Goal: Task Accomplishment & Management: Manage account settings

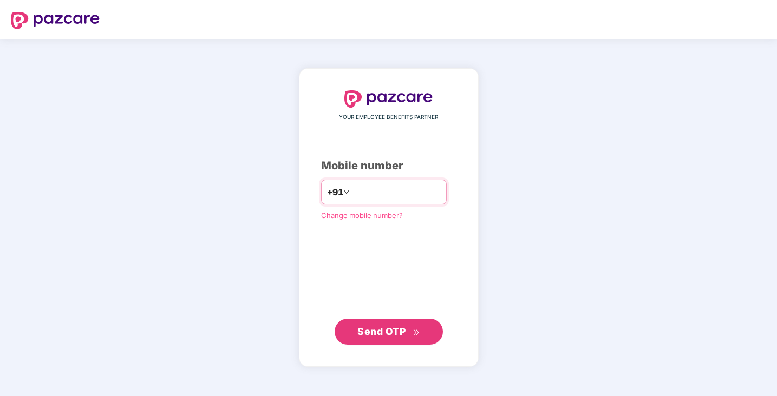
click at [355, 189] on input "number" at bounding box center [396, 191] width 89 height 17
type input "**********"
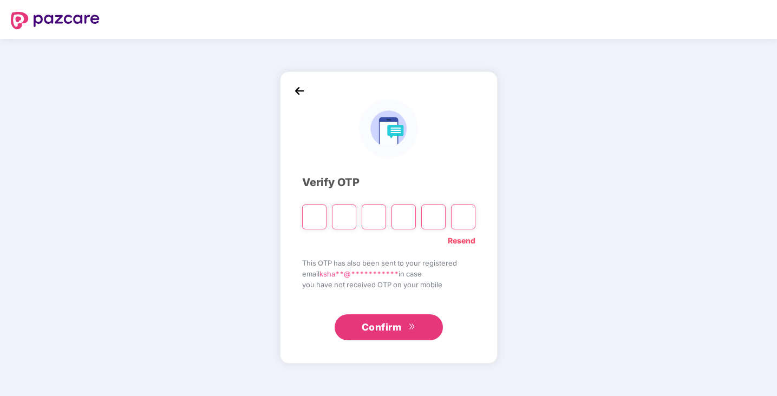
type input "*"
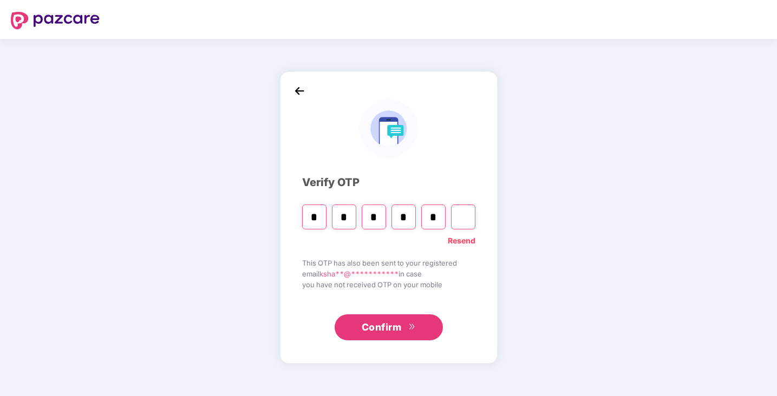
type input "*"
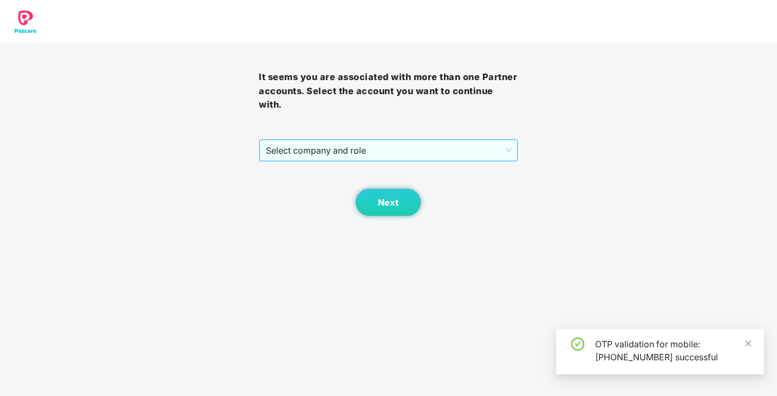
click at [381, 152] on span "Select company and role" at bounding box center [388, 150] width 245 height 21
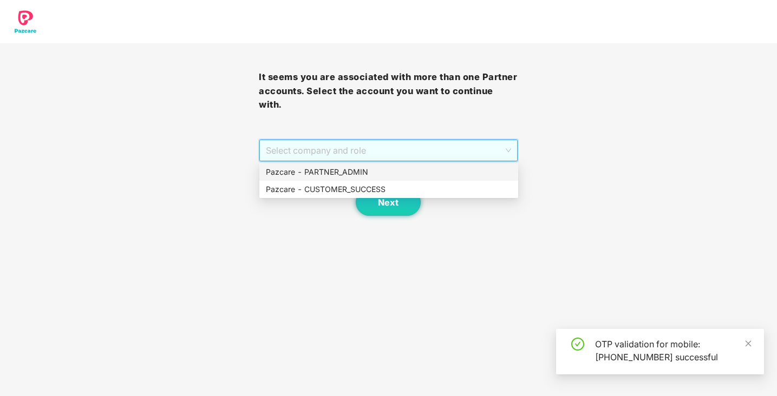
click at [358, 174] on div "Pazcare - PARTNER_ADMIN" at bounding box center [389, 172] width 246 height 12
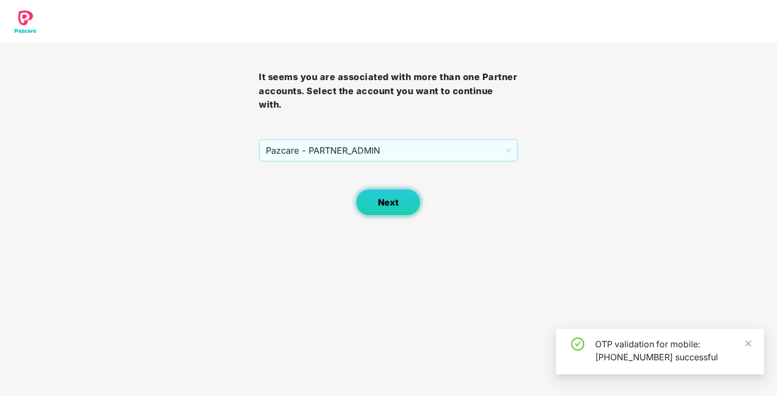
click at [375, 196] on button "Next" at bounding box center [388, 202] width 65 height 27
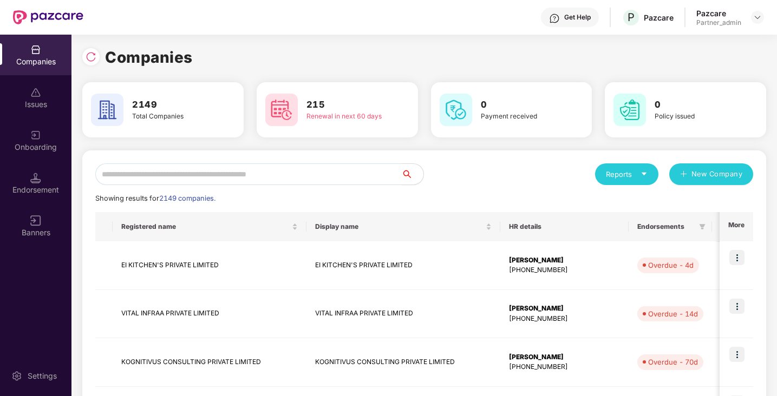
click at [333, 181] on input "text" at bounding box center [248, 174] width 306 height 22
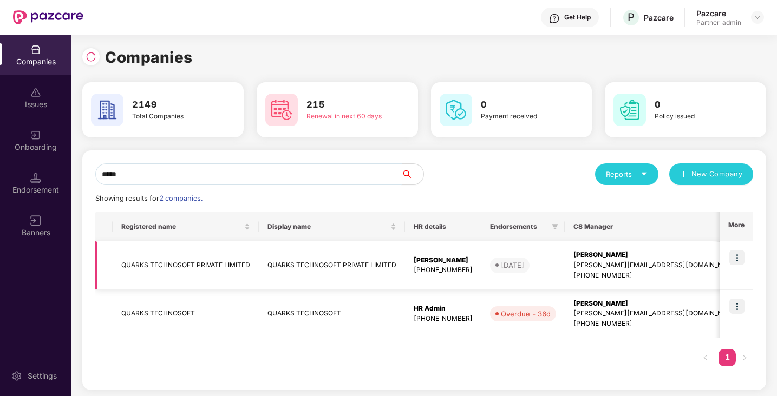
type input "*****"
click at [739, 256] on img at bounding box center [736, 257] width 15 height 15
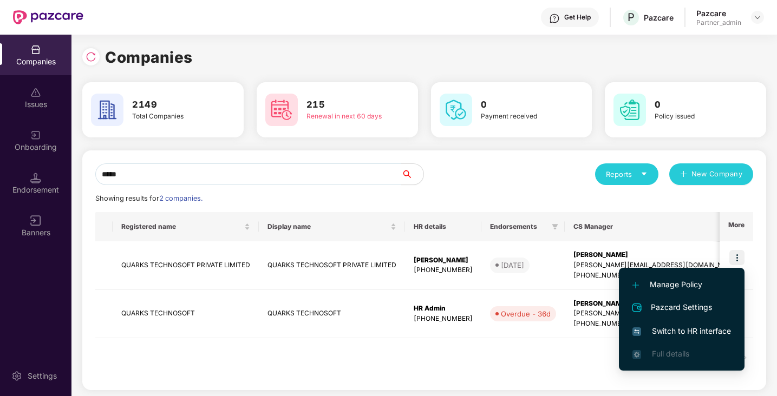
click at [667, 332] on span "Switch to HR interface" at bounding box center [681, 331] width 99 height 12
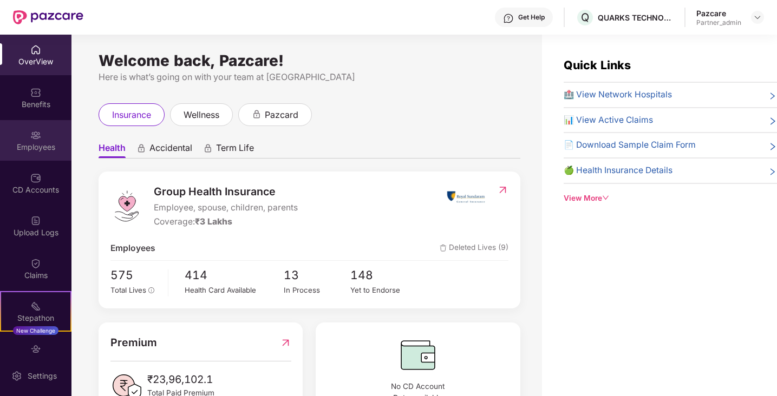
click at [42, 142] on div "Employees" at bounding box center [35, 147] width 71 height 11
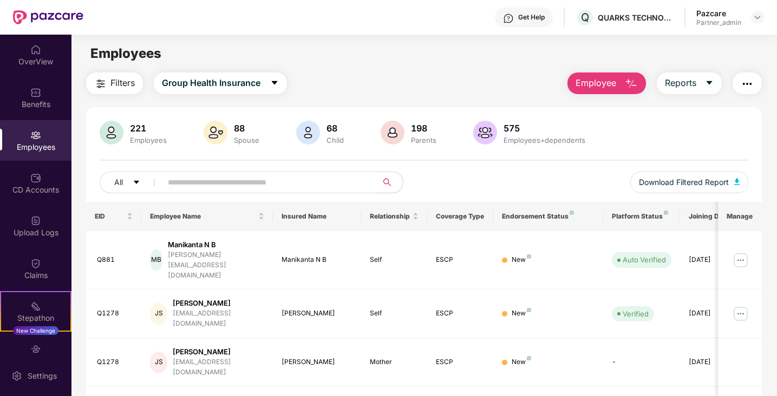
click at [220, 182] on input "text" at bounding box center [265, 182] width 194 height 16
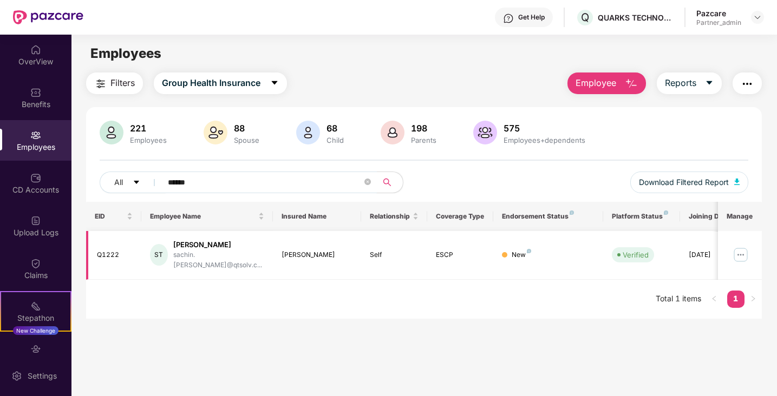
scroll to position [0, 29]
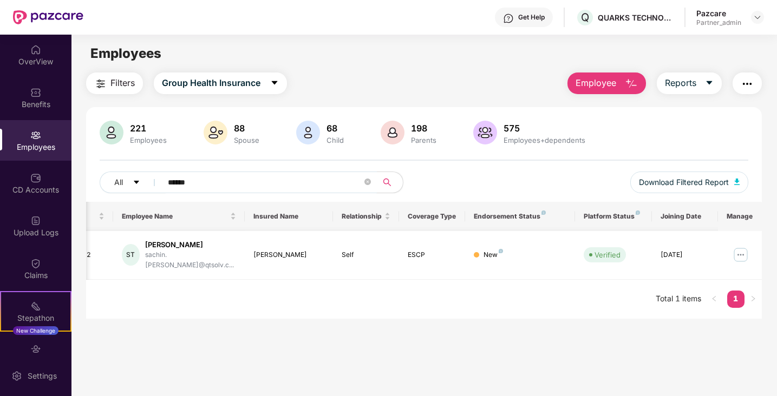
type input "******"
click at [743, 251] on img at bounding box center [740, 254] width 17 height 17
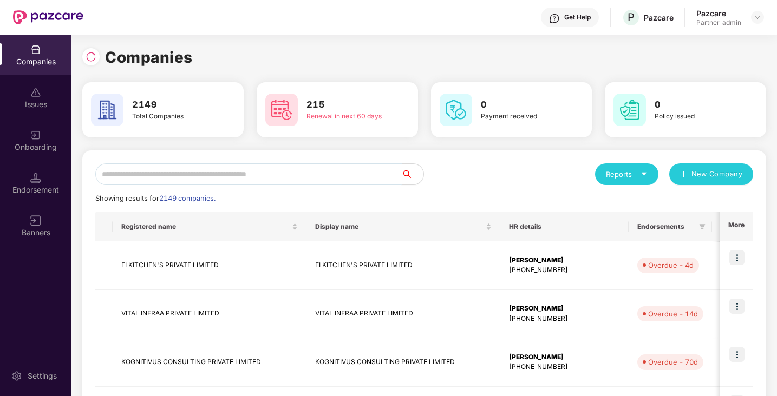
click at [130, 178] on input "text" at bounding box center [248, 174] width 306 height 22
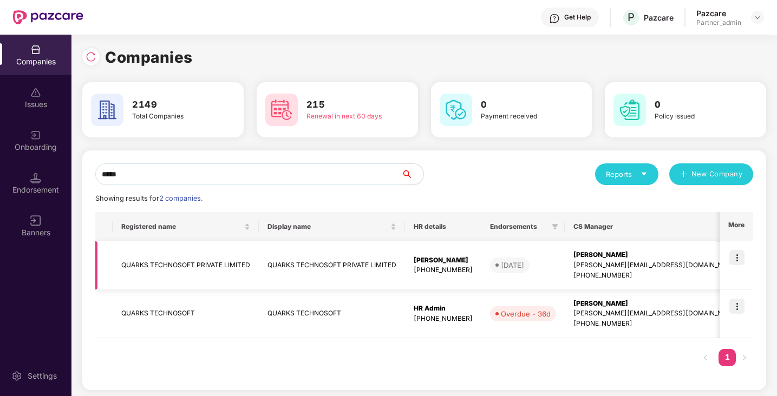
scroll to position [1, 0]
type input "*****"
click at [739, 255] on img at bounding box center [736, 257] width 15 height 15
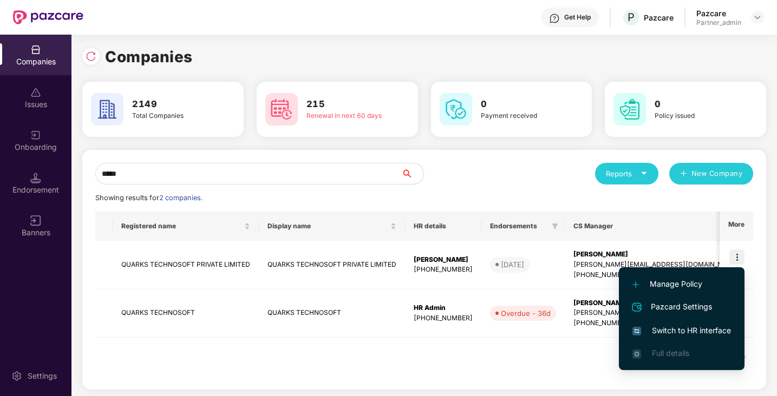
click at [700, 328] on span "Switch to HR interface" at bounding box center [681, 331] width 99 height 12
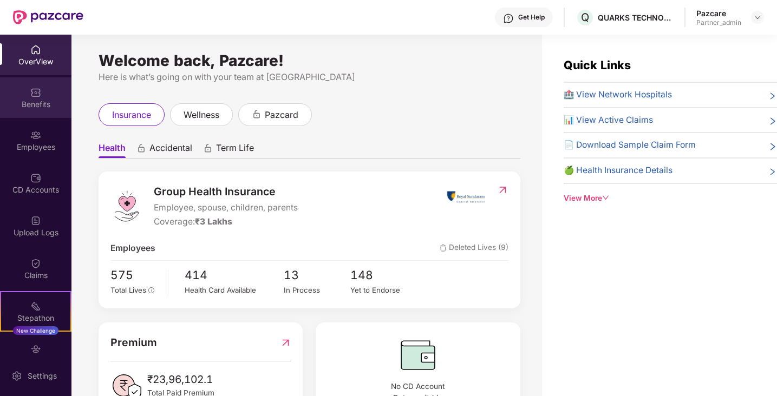
click at [36, 105] on div "Benefits" at bounding box center [35, 104] width 71 height 11
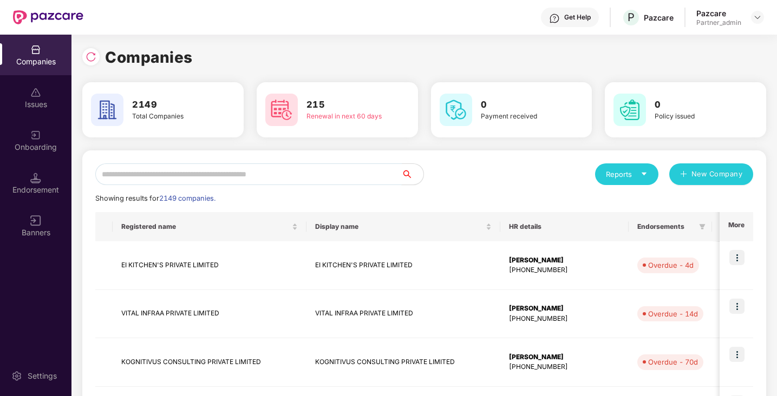
click at [131, 179] on input "text" at bounding box center [248, 174] width 306 height 22
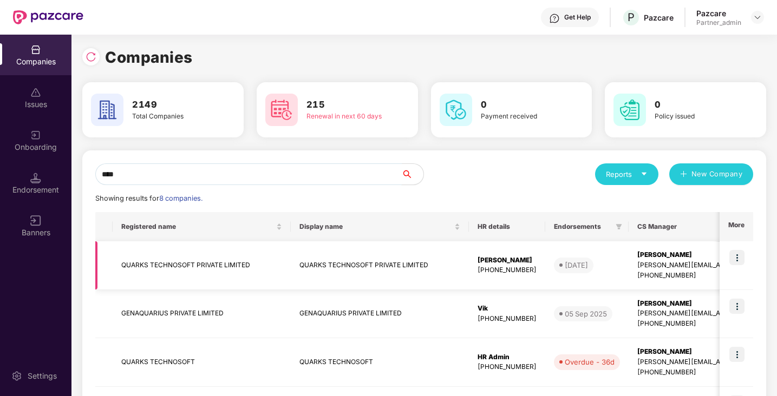
type input "****"
click at [738, 257] on img at bounding box center [736, 257] width 15 height 15
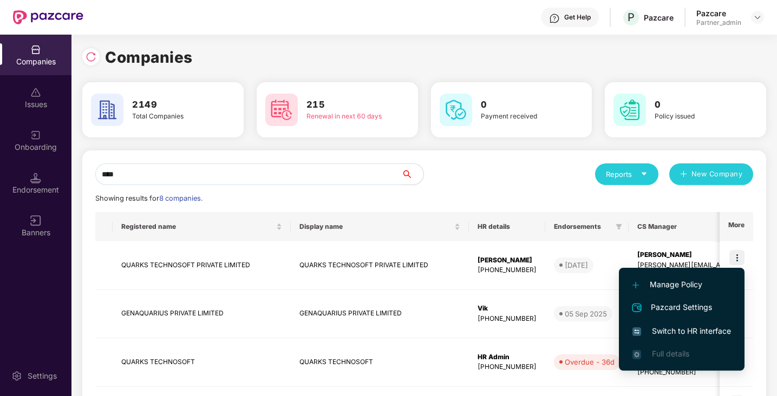
click at [671, 335] on span "Switch to HR interface" at bounding box center [681, 331] width 99 height 12
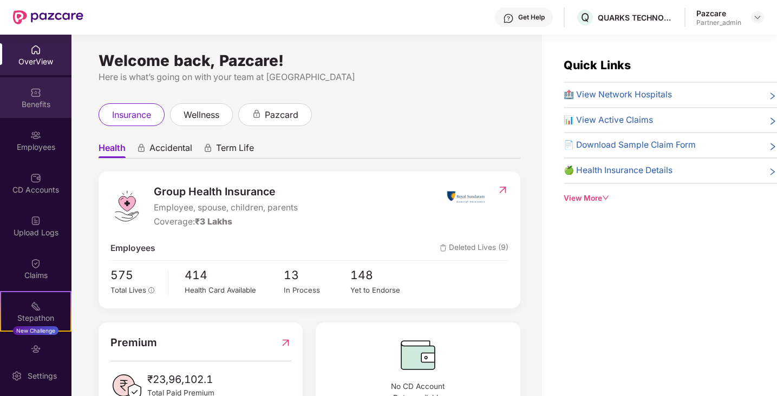
click at [38, 109] on div "Benefits" at bounding box center [35, 104] width 71 height 11
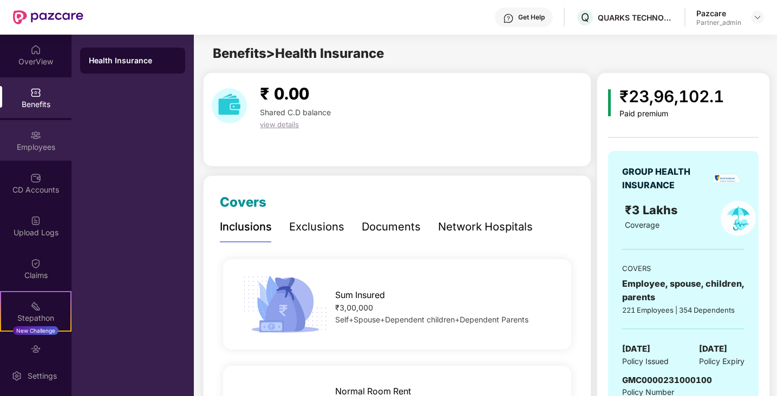
click at [40, 149] on div "Employees" at bounding box center [35, 147] width 71 height 11
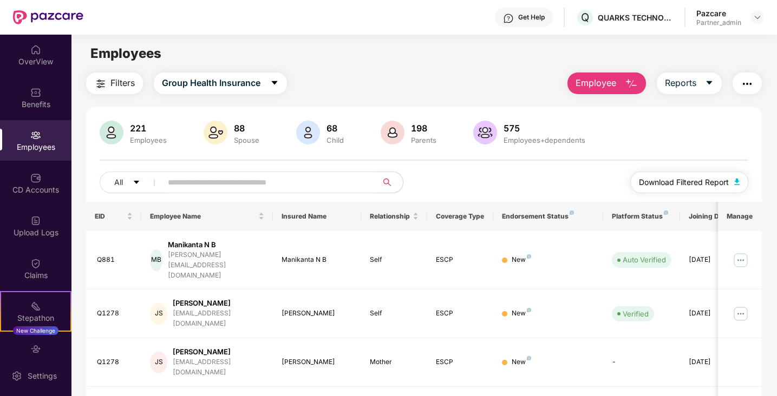
click at [691, 183] on span "Download Filtered Report" at bounding box center [684, 182] width 90 height 12
click at [227, 185] on div "Click to sort ascending" at bounding box center [206, 192] width 90 height 18
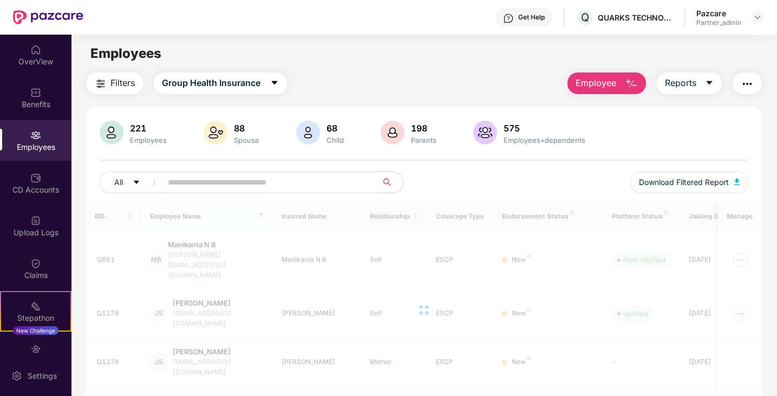
click at [230, 181] on input "text" at bounding box center [265, 182] width 194 height 16
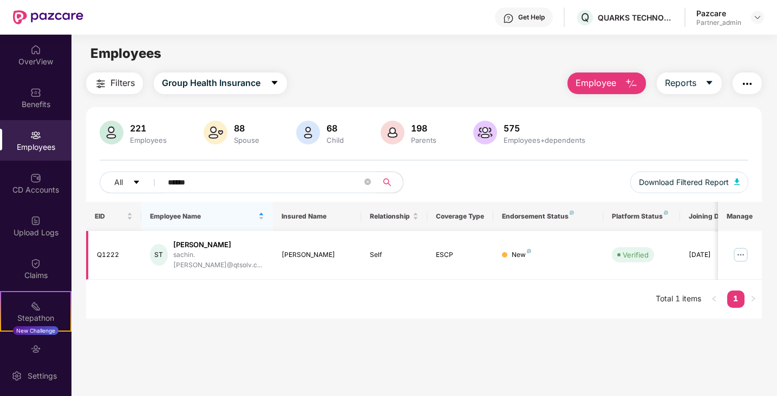
type input "******"
click at [742, 250] on img at bounding box center [740, 254] width 17 height 17
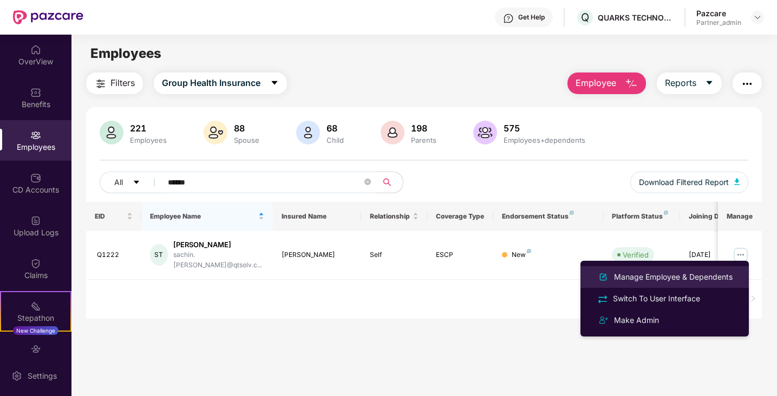
click at [669, 275] on div "Manage Employee & Dependents" at bounding box center [673, 277] width 123 height 12
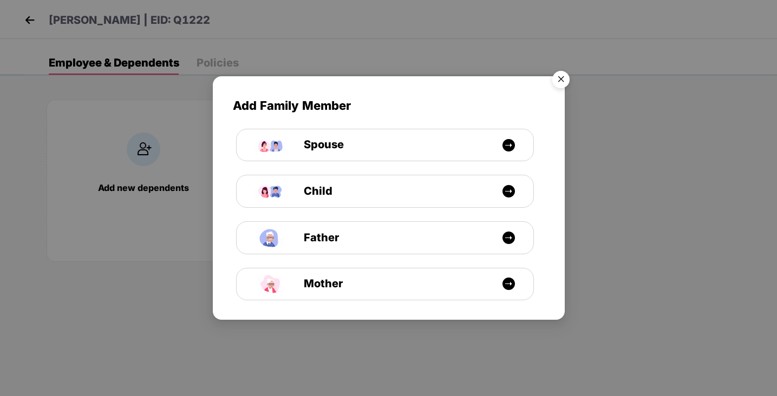
click at [565, 78] on img "Close" at bounding box center [561, 81] width 30 height 30
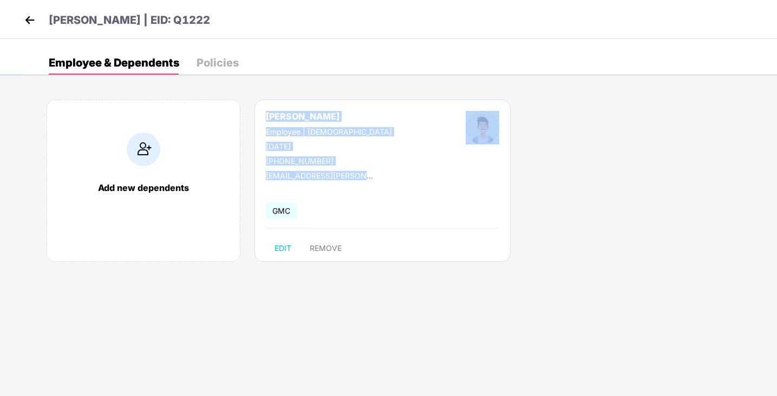
drag, startPoint x: 267, startPoint y: 117, endPoint x: 351, endPoint y: 182, distance: 106.5
click at [351, 182] on div "[PERSON_NAME] Employee | [DEMOGRAPHIC_DATA] [DATE] [PHONE_NUMBER] [EMAIL_ADDRES…" at bounding box center [382, 181] width 256 height 162
copy div "[PERSON_NAME] Employee | [DEMOGRAPHIC_DATA] [DATE] [PHONE_NUMBER] [EMAIL_ADDRES…"
